Goal: Task Accomplishment & Management: Manage account settings

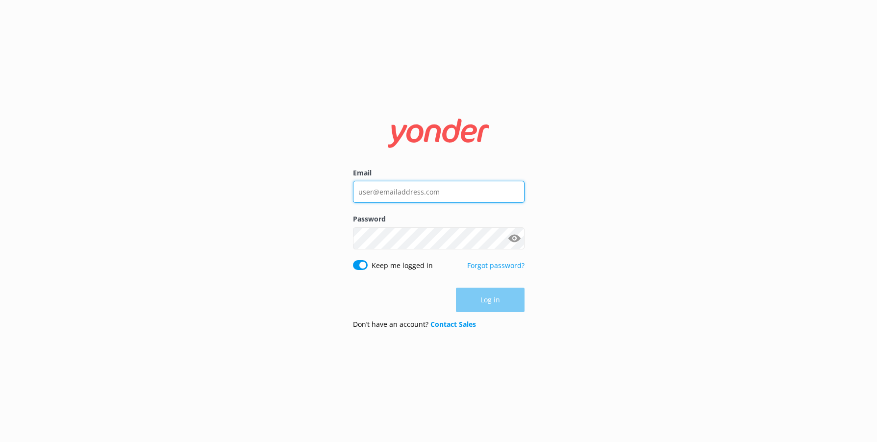
type input "[PERSON_NAME][EMAIL_ADDRESS][DOMAIN_NAME]"
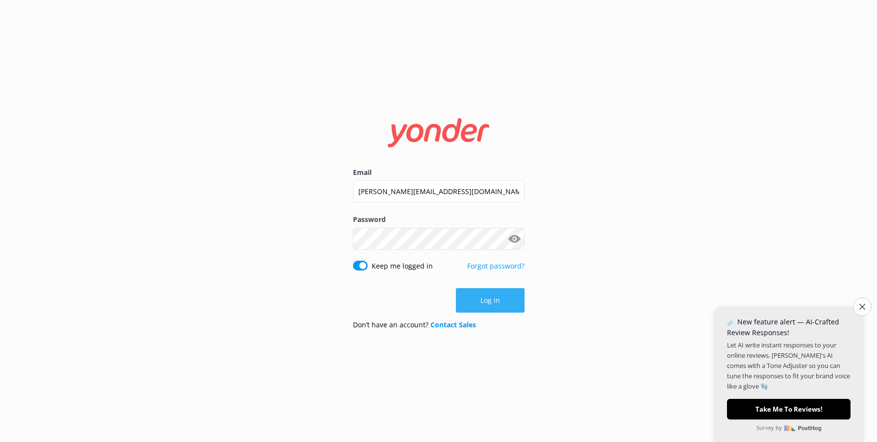
click at [493, 304] on div "Log in" at bounding box center [439, 300] width 172 height 25
click at [493, 300] on button "Log in" at bounding box center [490, 300] width 69 height 25
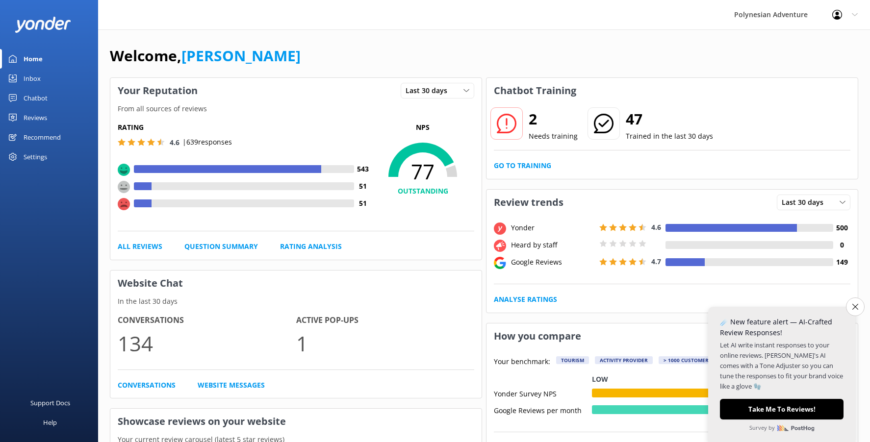
click at [53, 153] on div "Settings" at bounding box center [49, 157] width 98 height 20
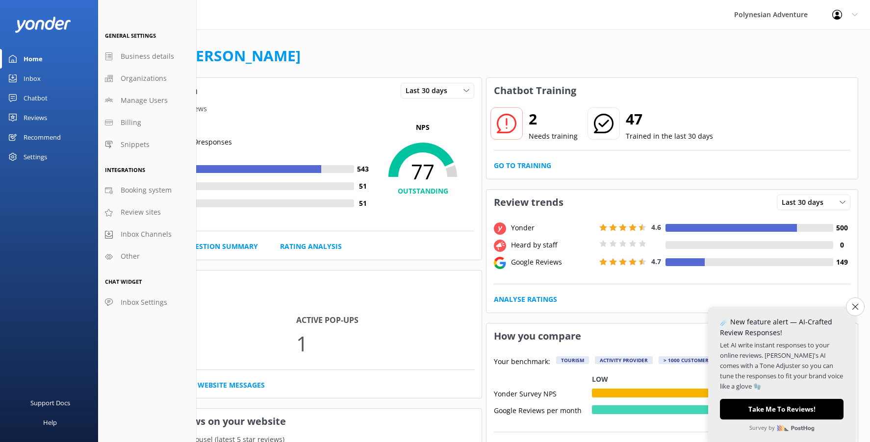
click at [57, 101] on link "Chatbot" at bounding box center [49, 98] width 98 height 20
click at [0, 0] on div "Content" at bounding box center [0, 0] width 0 height 0
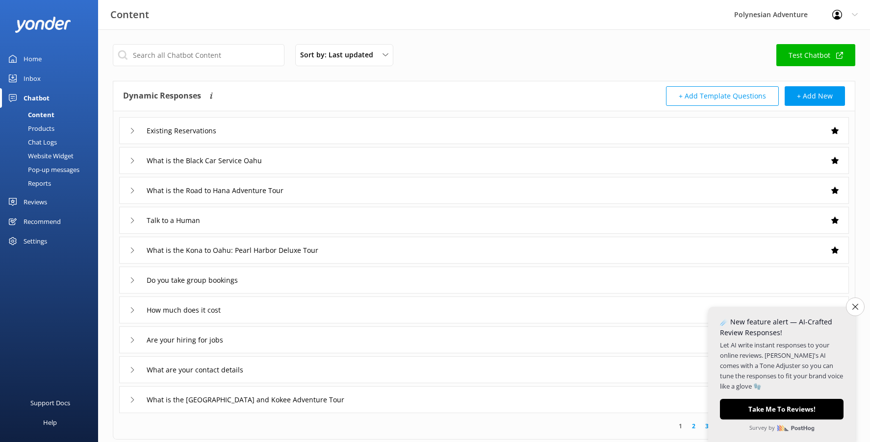
click at [67, 171] on div "Pop-up messages" at bounding box center [43, 170] width 74 height 14
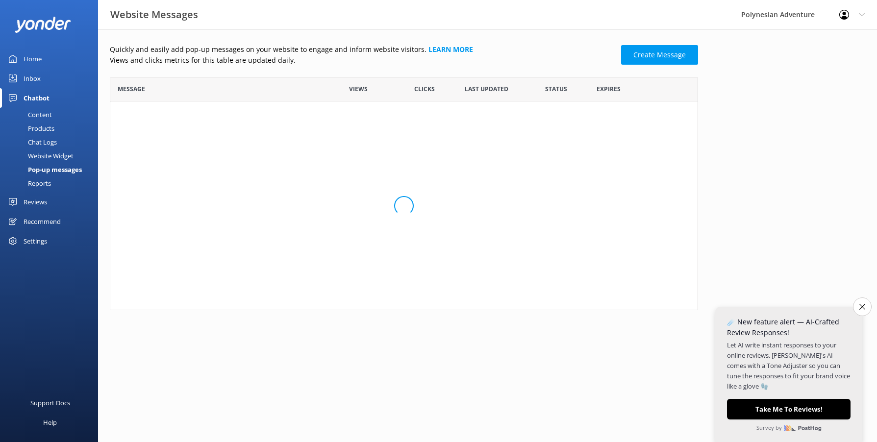
scroll to position [59, 581]
click at [552, 119] on input "row" at bounding box center [556, 122] width 21 height 12
checkbox input "false"
